Goal: Understand process/instructions

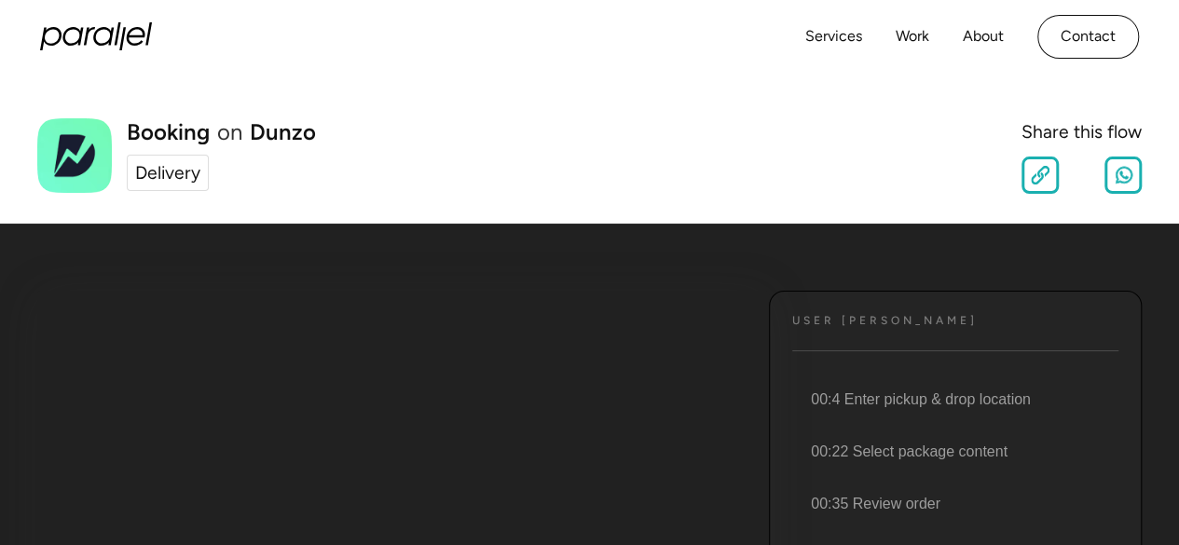
click at [157, 169] on div "Delivery" at bounding box center [167, 172] width 65 height 27
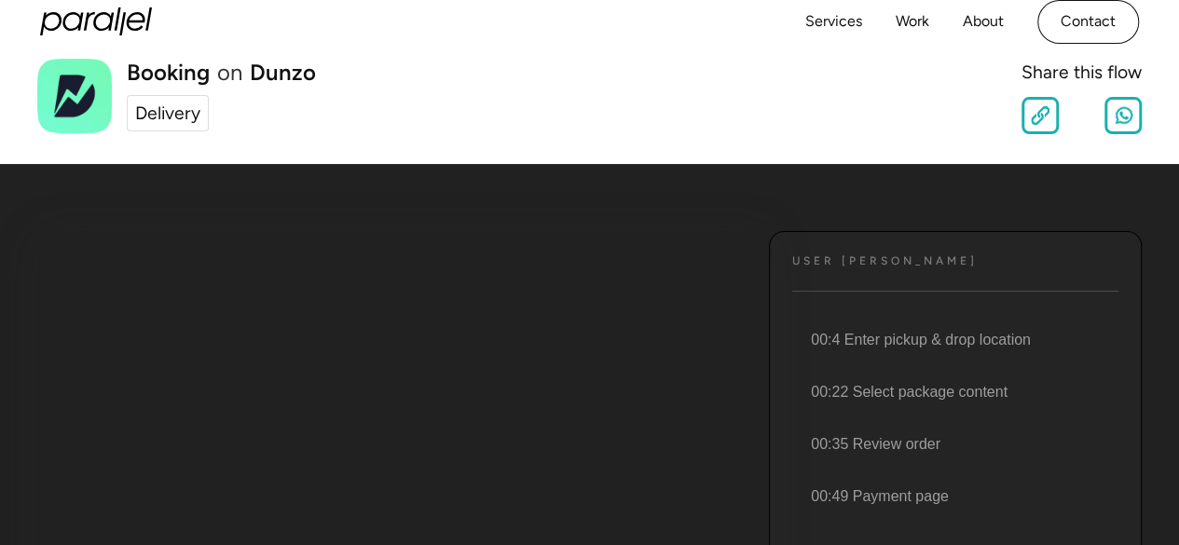
scroll to position [59, 0]
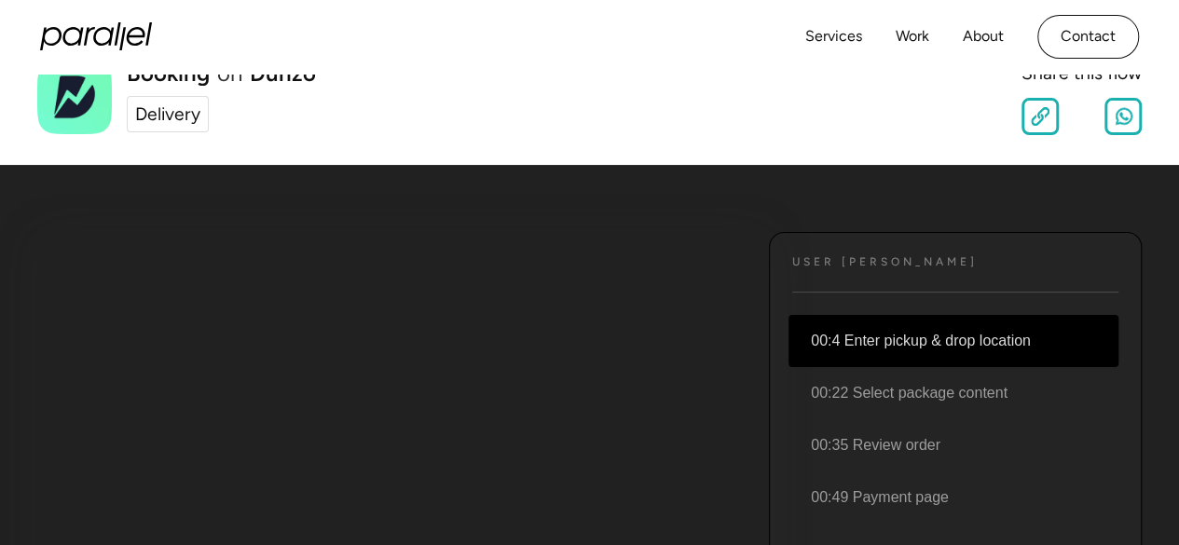
click at [1006, 343] on li "00:4 Enter pickup & drop location" at bounding box center [954, 341] width 330 height 52
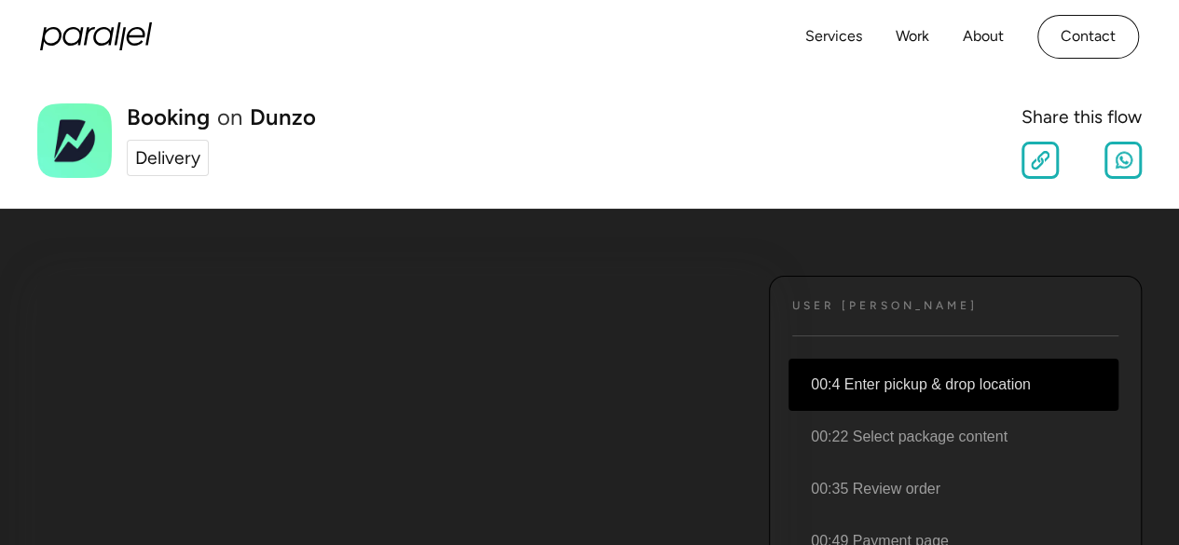
scroll to position [0, 0]
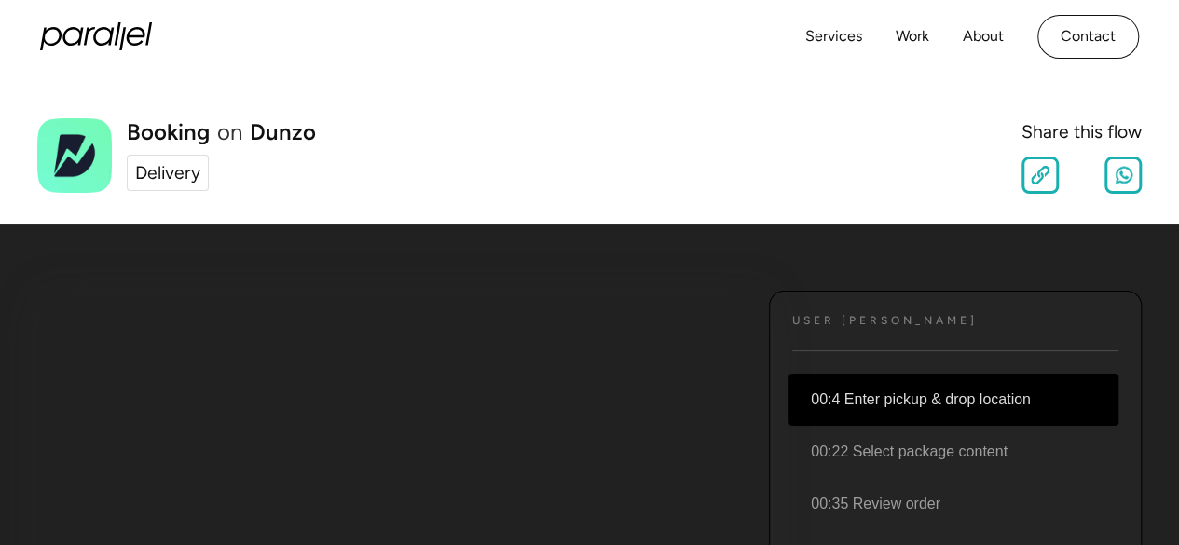
click at [1024, 398] on li "00:4 Enter pickup & drop location" at bounding box center [954, 400] width 330 height 52
